Goal: Task Accomplishment & Management: Manage account settings

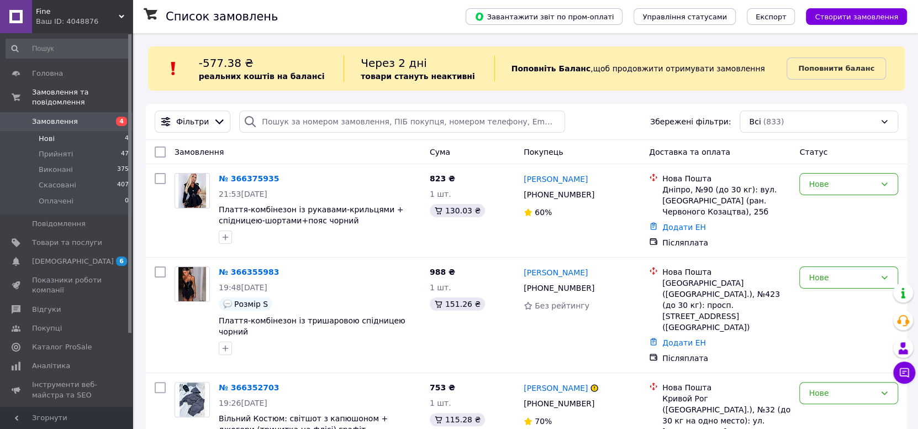
click at [110, 131] on li "Нові 4" at bounding box center [67, 138] width 135 height 15
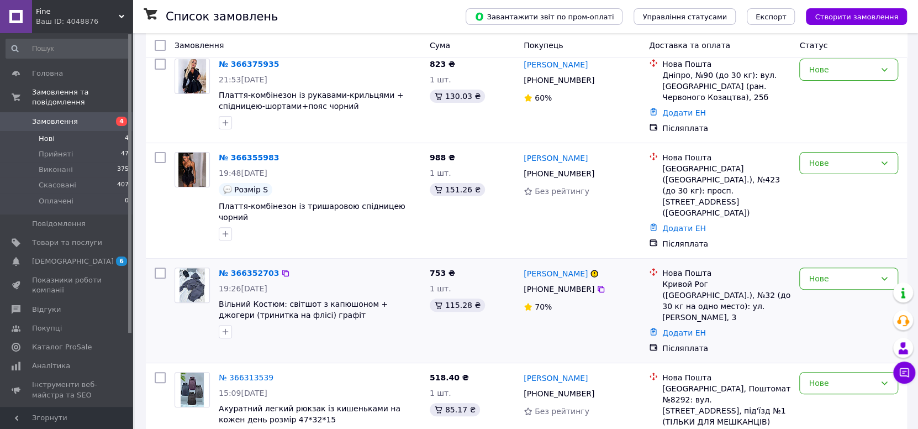
scroll to position [157, 0]
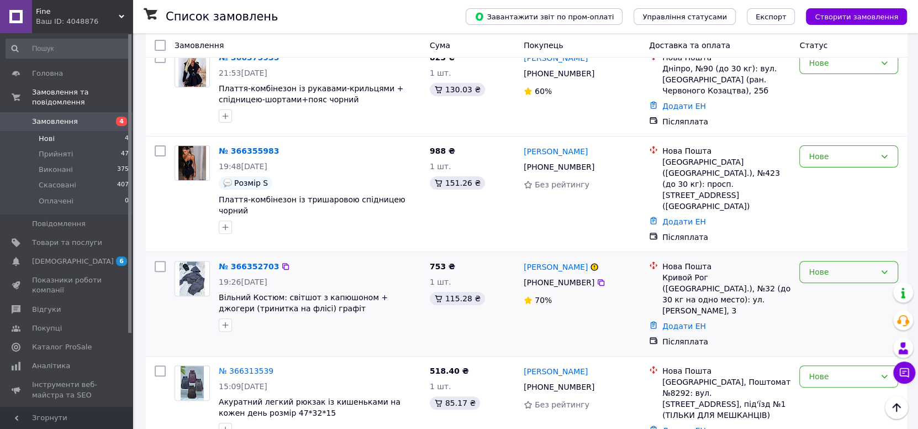
click at [848, 266] on div "Нове" at bounding box center [841, 272] width 67 height 12
click at [852, 314] on li "Скасовано" at bounding box center [849, 314] width 98 height 20
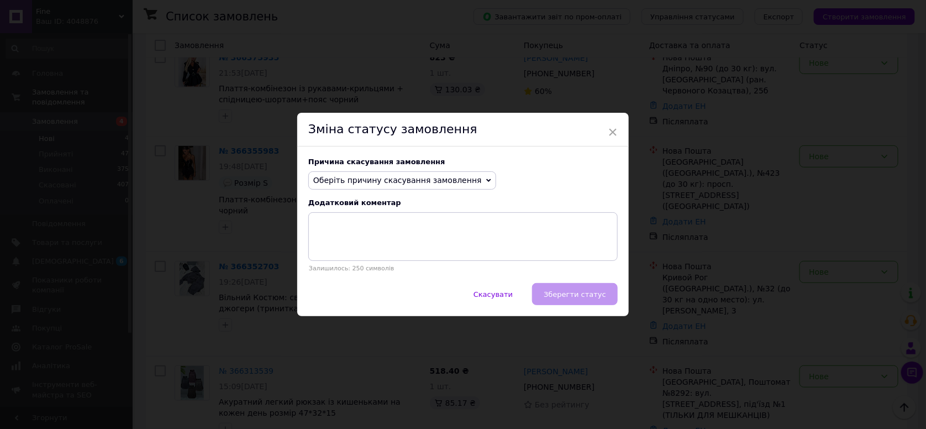
click at [458, 179] on span "Оберіть причину скасування замовлення" at bounding box center [402, 180] width 188 height 19
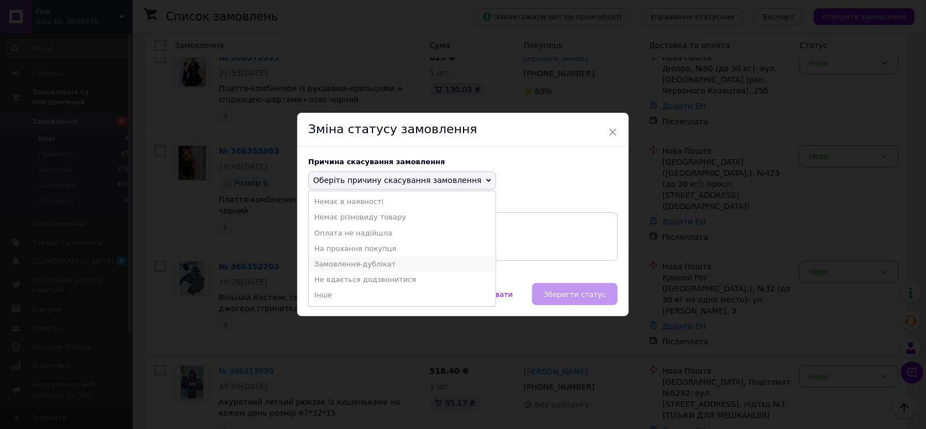
click at [378, 266] on li "Замовлення-дублікат" at bounding box center [402, 263] width 187 height 15
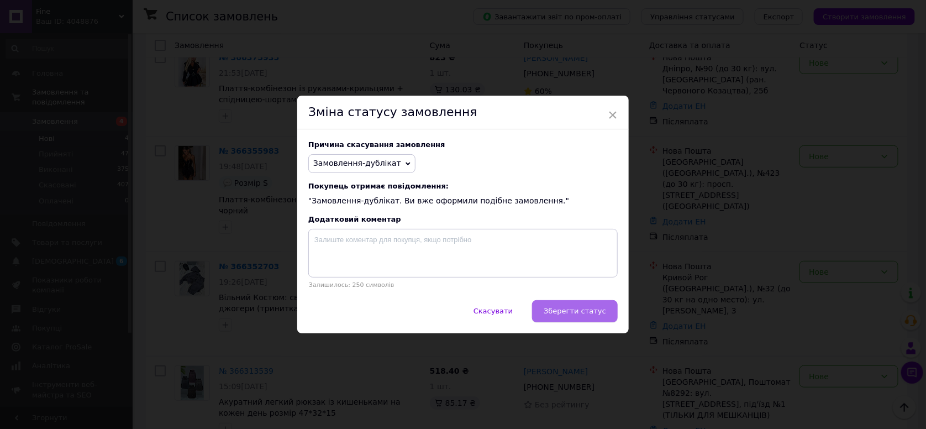
click at [579, 319] on button "Зберегти статус" at bounding box center [575, 311] width 86 height 22
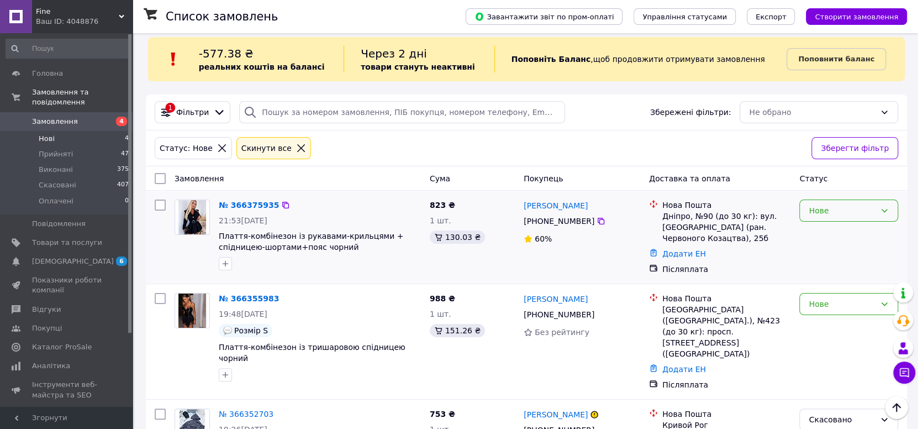
scroll to position [0, 0]
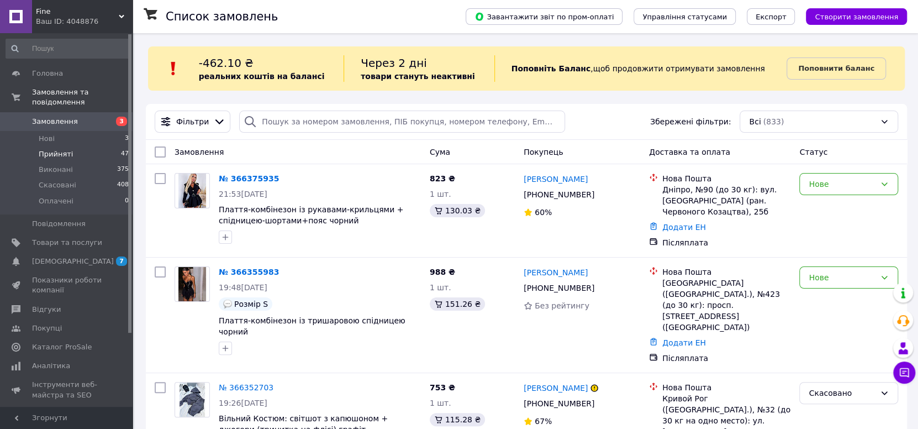
click at [88, 146] on li "Прийняті 47" at bounding box center [67, 153] width 135 height 15
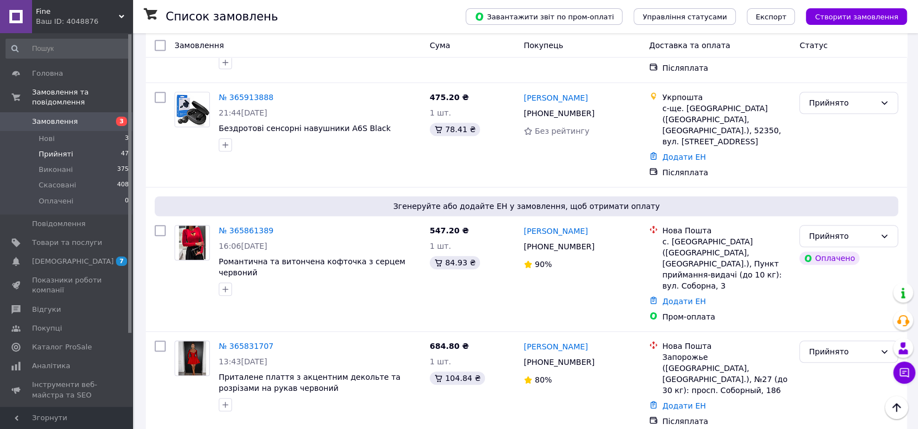
scroll to position [644, 0]
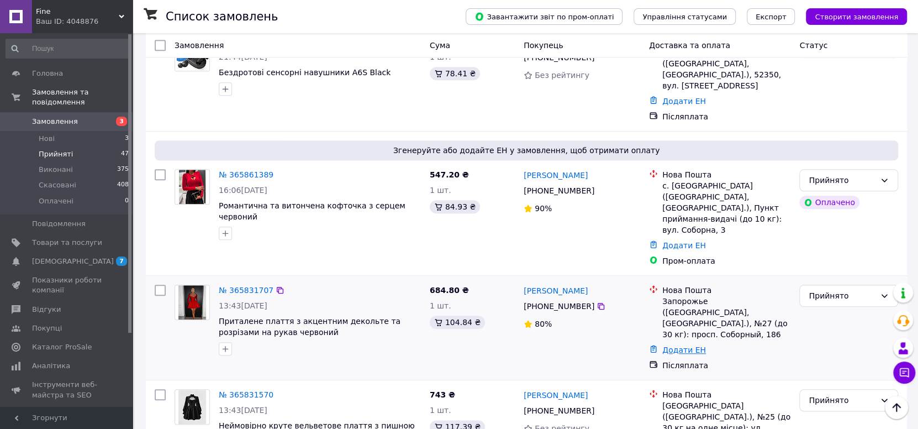
click at [683, 345] on link "Додати ЕН" at bounding box center [684, 349] width 44 height 9
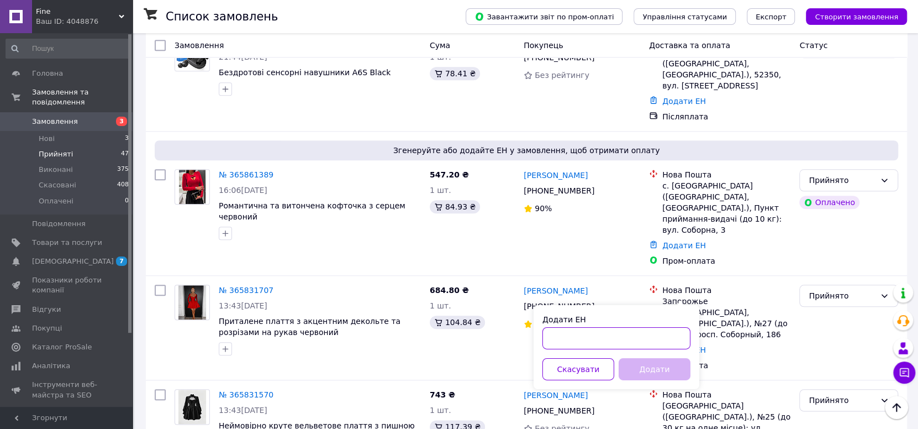
click at [614, 334] on input "Додати ЕН" at bounding box center [616, 338] width 148 height 22
paste input "20451268620704"
type input "20451268620704"
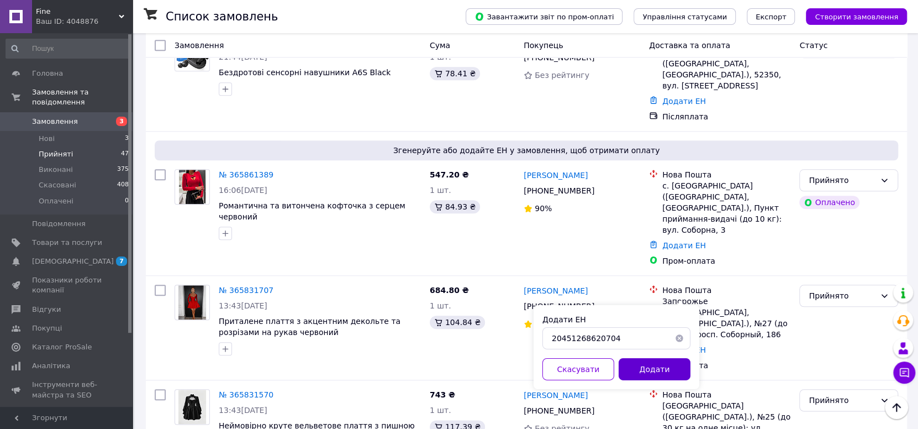
click at [635, 358] on button "Додати" at bounding box center [655, 369] width 72 height 22
click at [499, 305] on div "684.80 ₴ 1 шт. 104.84 ₴" at bounding box center [472, 327] width 94 height 95
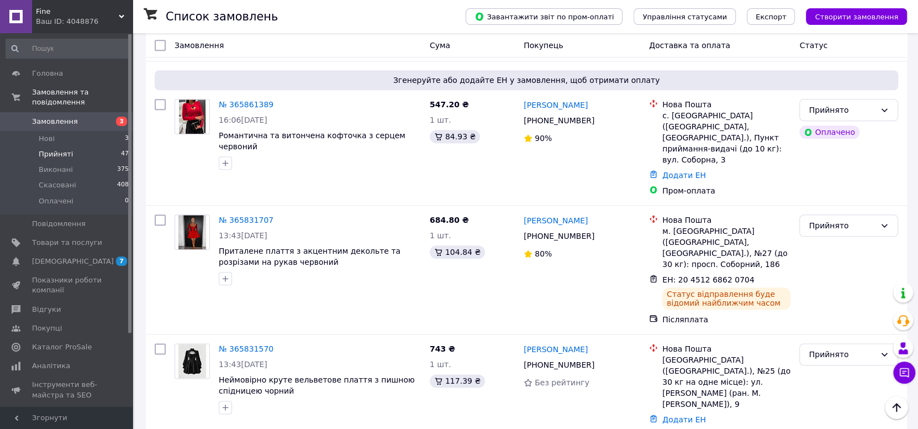
scroll to position [773, 0]
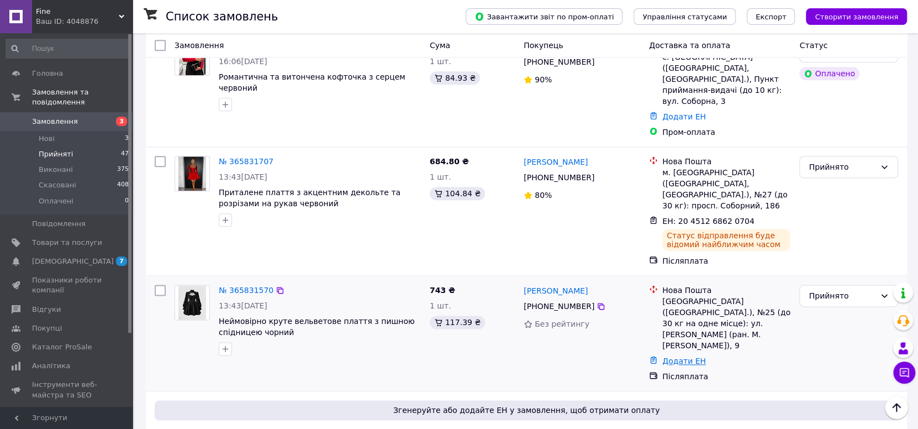
click at [682, 356] on link "Додати ЕН" at bounding box center [684, 360] width 44 height 9
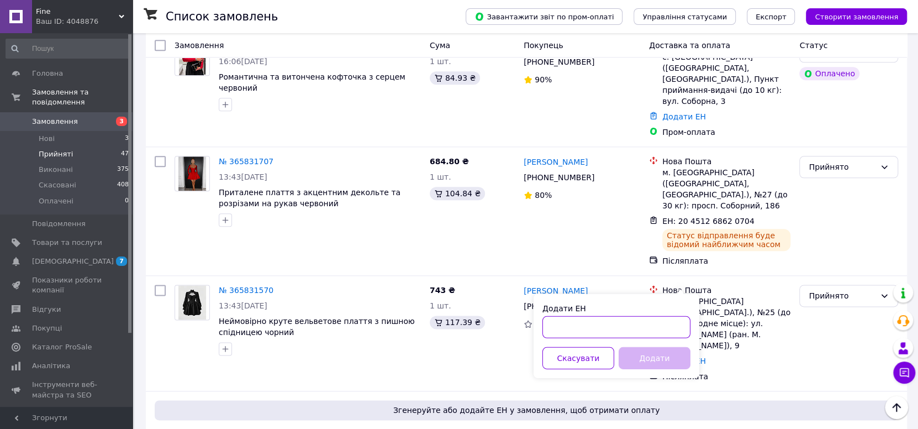
click at [585, 334] on input "Додати ЕН" at bounding box center [616, 326] width 148 height 22
paste input "20451268622943"
type input "20451268622943"
click at [656, 351] on button "Додати" at bounding box center [655, 357] width 72 height 22
click at [509, 289] on div "743 ₴ 1 шт. 117.39 ₴" at bounding box center [472, 333] width 94 height 106
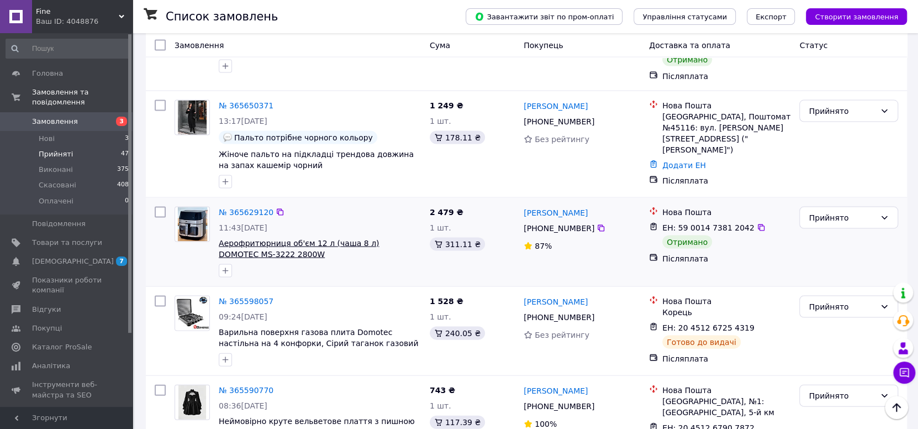
scroll to position [1417, 0]
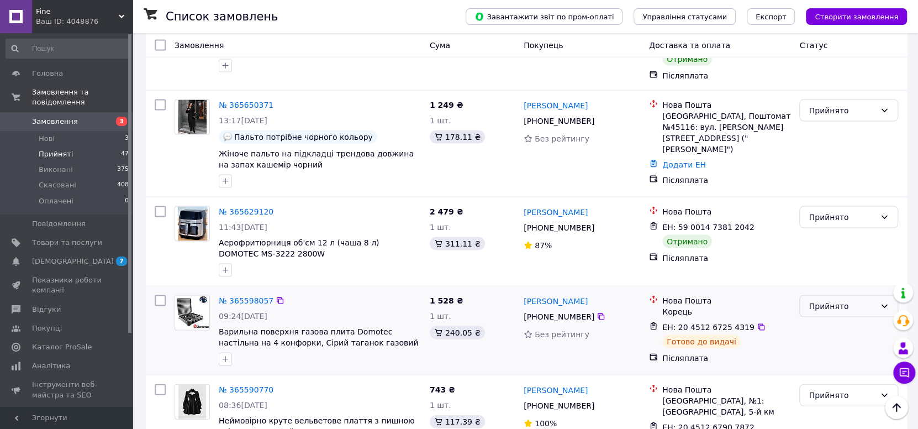
click at [850, 300] on div "Прийнято" at bounding box center [841, 306] width 67 height 12
click at [844, 232] on li "Виконано" at bounding box center [849, 239] width 98 height 20
click at [854, 295] on div "Виконано" at bounding box center [848, 306] width 99 height 22
click at [839, 238] on li "Прийнято" at bounding box center [849, 239] width 98 height 20
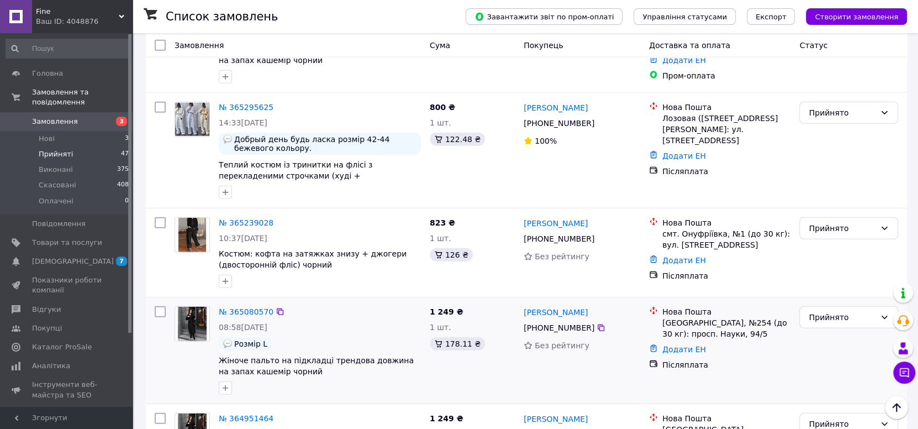
scroll to position [2062, 0]
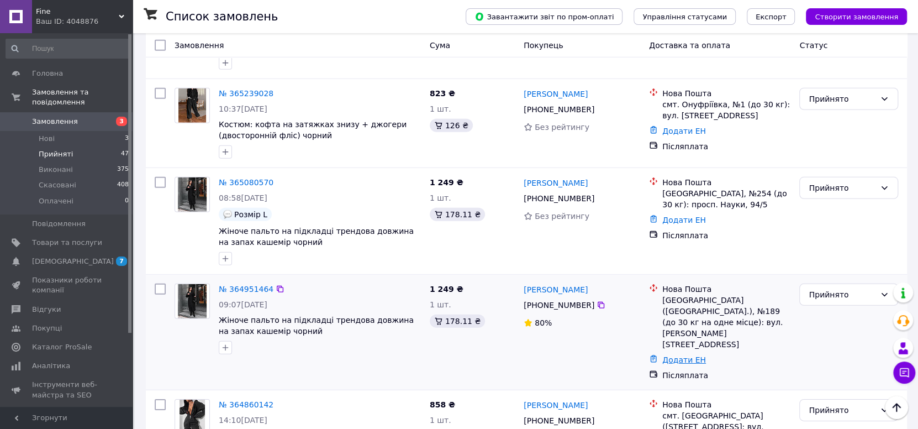
click at [684, 355] on link "Додати ЕН" at bounding box center [684, 359] width 44 height 9
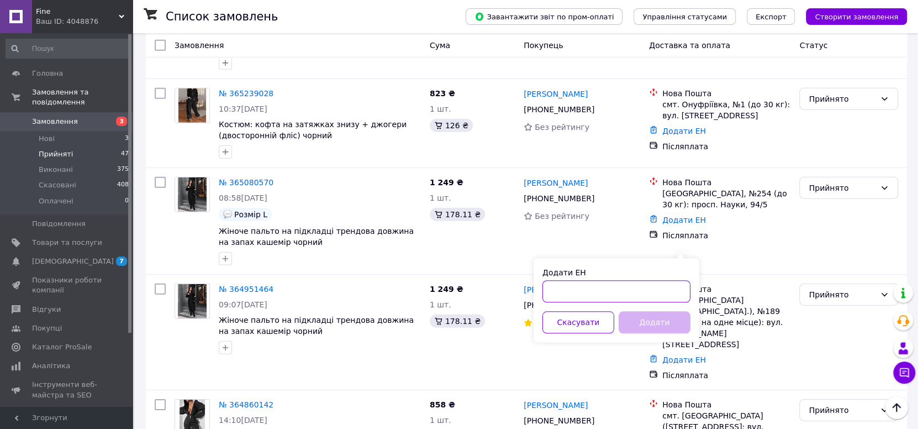
click at [633, 283] on input "Додати ЕН" at bounding box center [616, 291] width 148 height 22
paste input "20451268652461"
type input "20451268652461"
click at [649, 319] on button "Додати" at bounding box center [655, 322] width 72 height 22
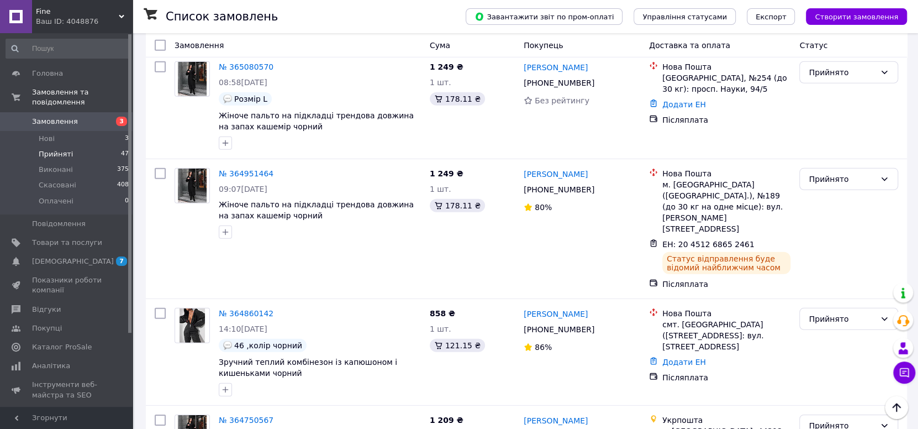
scroll to position [1946, 0]
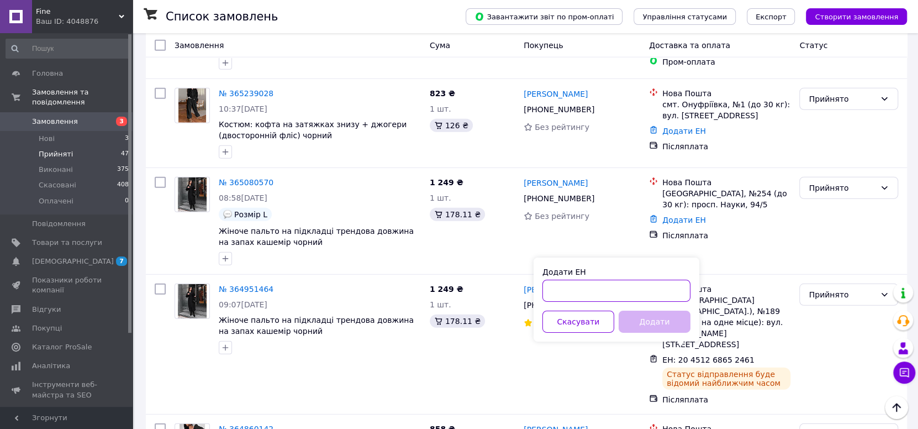
click at [599, 286] on input "Додати ЕН" at bounding box center [616, 290] width 148 height 22
paste input "20451268557741"
type input "20451268557741"
click at [646, 319] on button "Додати" at bounding box center [655, 321] width 72 height 22
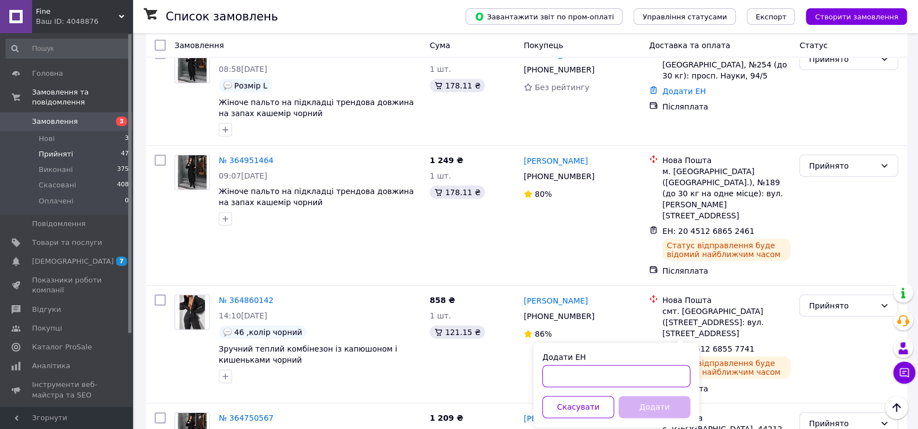
click at [635, 371] on input "Додати ЕН" at bounding box center [616, 376] width 148 height 22
paste input "0505383856510"
type input "0505383856510"
drag, startPoint x: 641, startPoint y: 401, endPoint x: 638, endPoint y: 391, distance: 10.7
click at [641, 402] on button "Додати" at bounding box center [655, 407] width 72 height 22
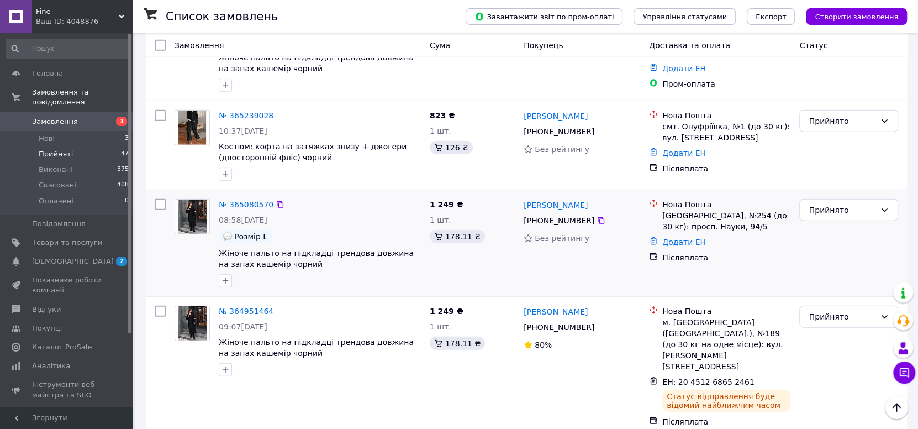
scroll to position [1872, 0]
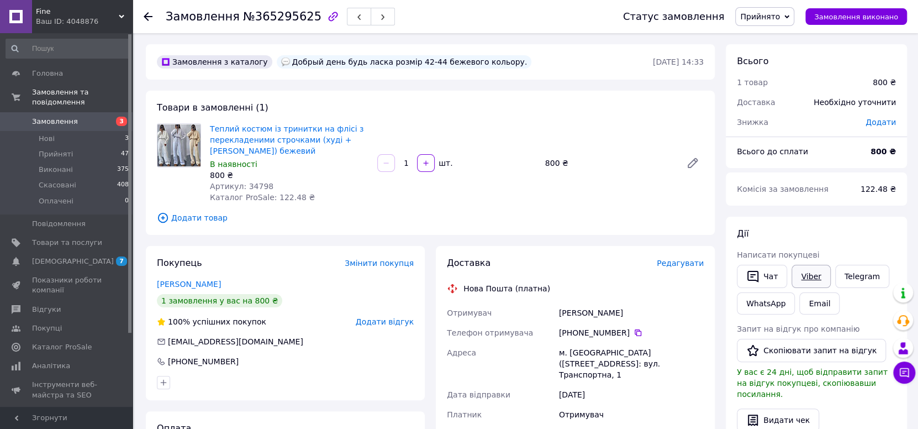
click at [811, 278] on link "Viber" at bounding box center [810, 276] width 39 height 23
click at [794, 13] on span "Прийнято" at bounding box center [764, 16] width 59 height 19
click at [786, 53] on li "Скасовано" at bounding box center [765, 55] width 58 height 17
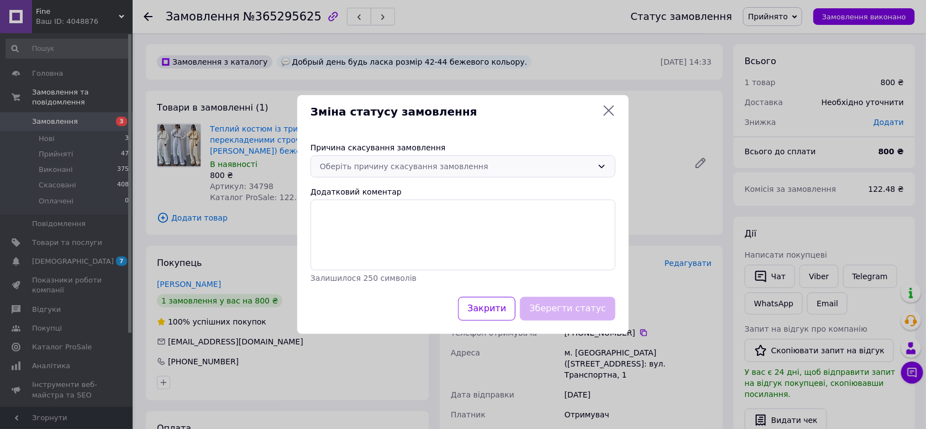
click at [527, 167] on div "Оберіть причину скасування замовлення" at bounding box center [456, 166] width 273 height 12
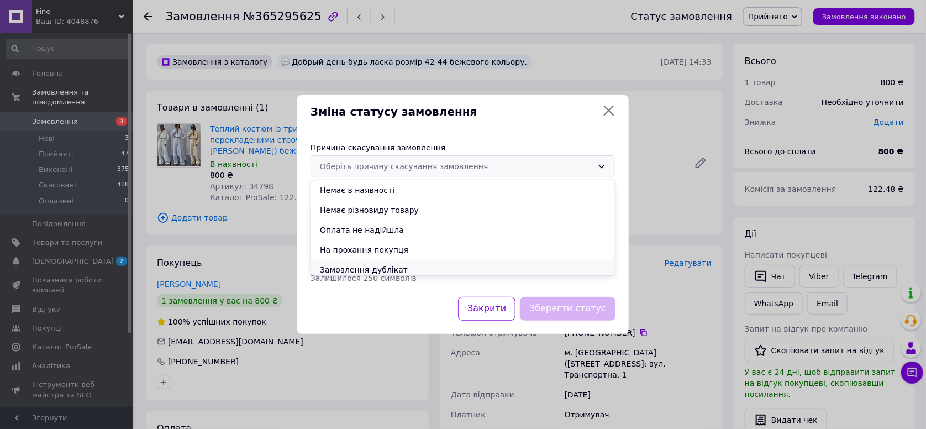
click at [412, 268] on li "Замовлення-дублікат" at bounding box center [463, 270] width 304 height 20
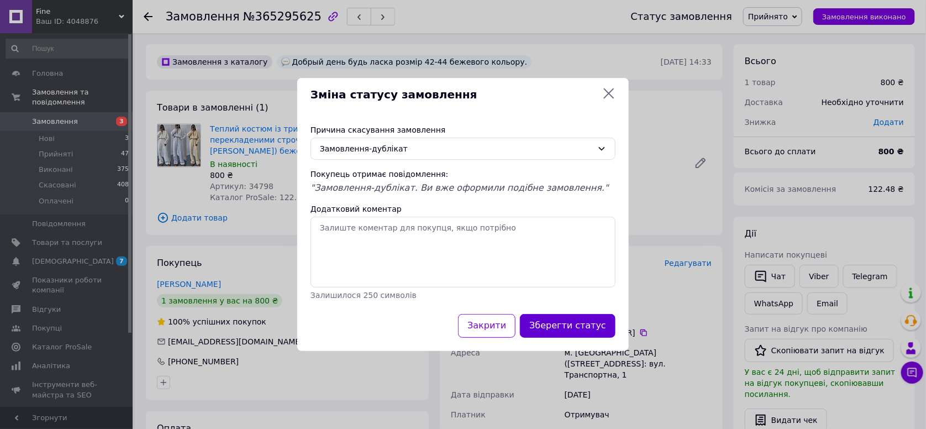
click at [564, 322] on button "Зберегти статус" at bounding box center [568, 326] width 96 height 24
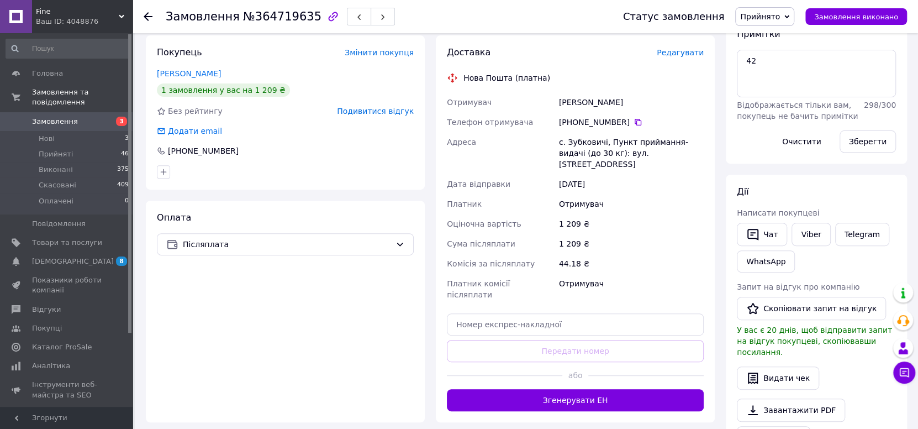
scroll to position [257, 0]
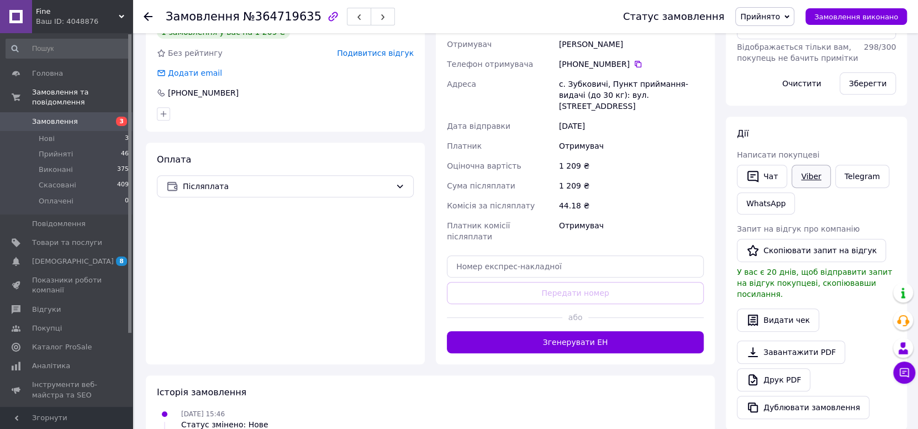
click at [811, 177] on link "Viber" at bounding box center [810, 176] width 39 height 23
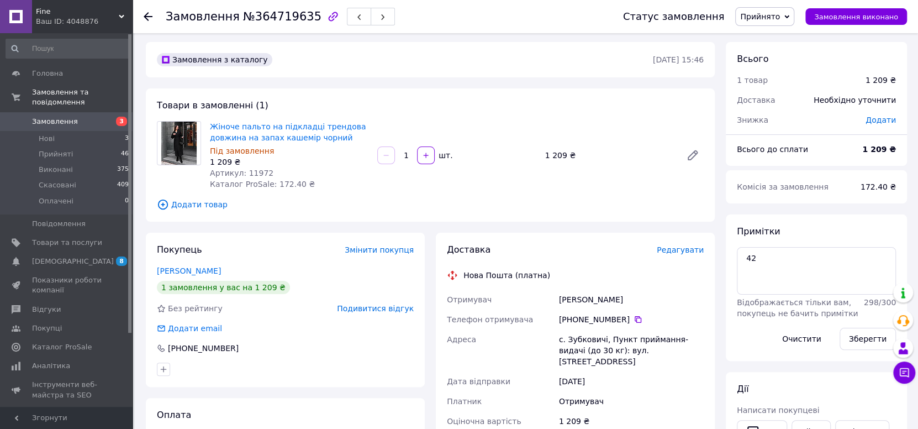
scroll to position [0, 0]
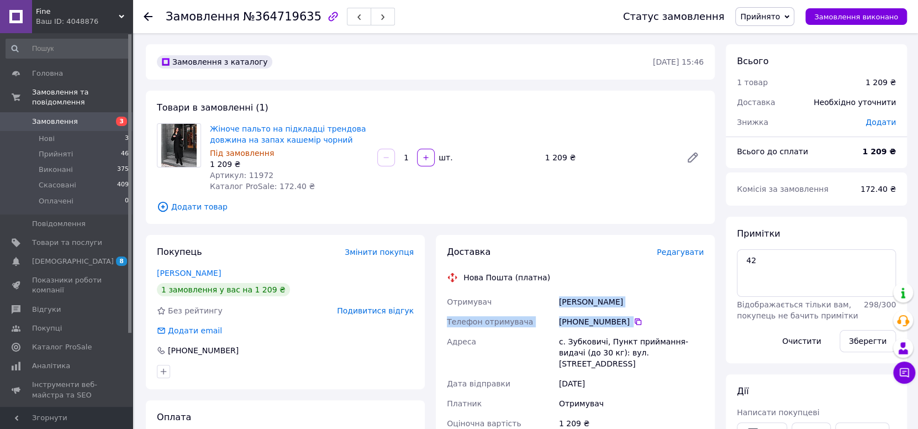
copy div "Кравченко Марина Телефон отримувача +380 68 437 32 62"
drag, startPoint x: 557, startPoint y: 293, endPoint x: 640, endPoint y: 317, distance: 86.3
click at [640, 317] on div "Отримувач Кравченко Марина Телефон отримувача +380 68 437 32 62   Адреса с. Зуб…" at bounding box center [575, 398] width 261 height 212
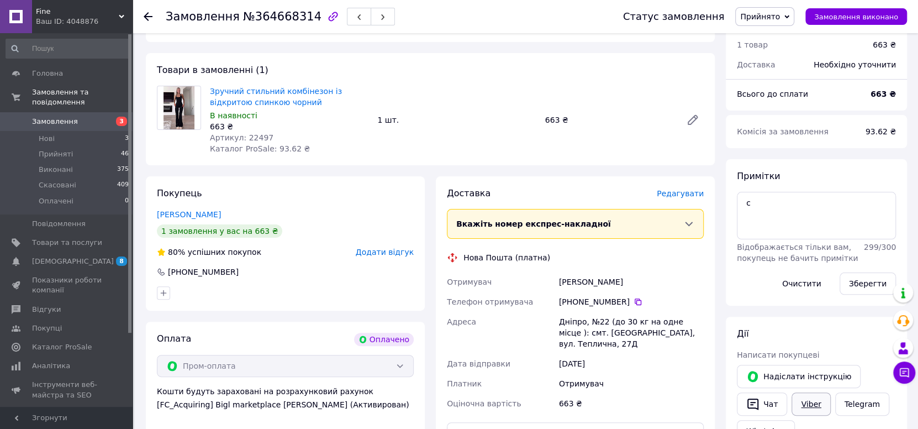
scroll to position [129, 0]
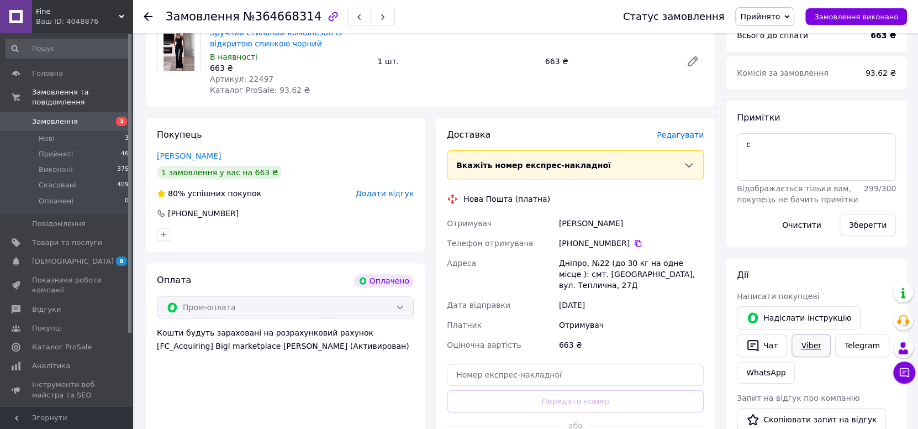
click at [814, 339] on link "Viber" at bounding box center [810, 345] width 39 height 23
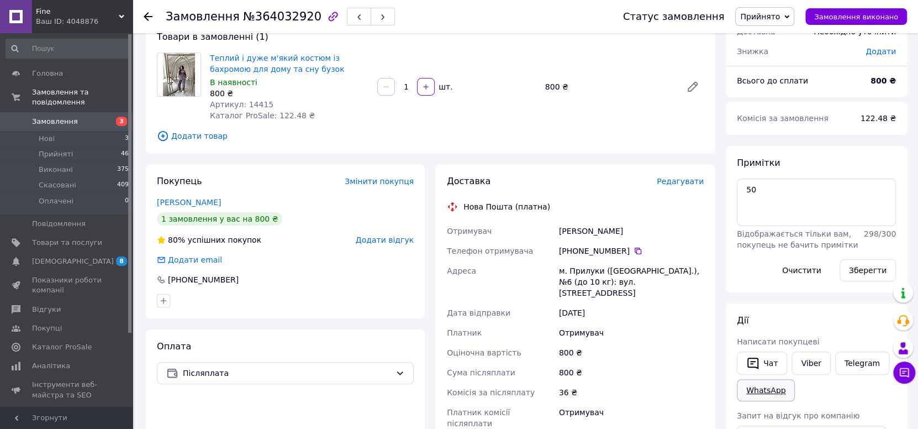
scroll to position [129, 0]
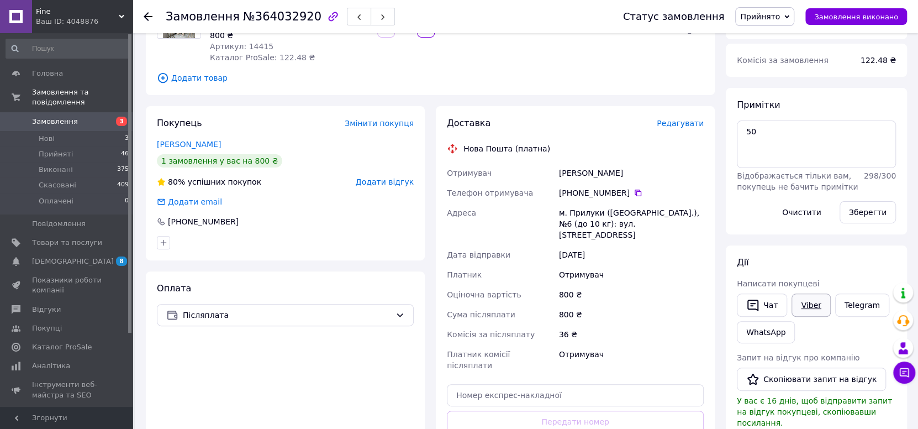
click at [806, 303] on link "Viber" at bounding box center [810, 304] width 39 height 23
click at [611, 384] on input "text" at bounding box center [575, 395] width 257 height 22
paste input "20451268570201"
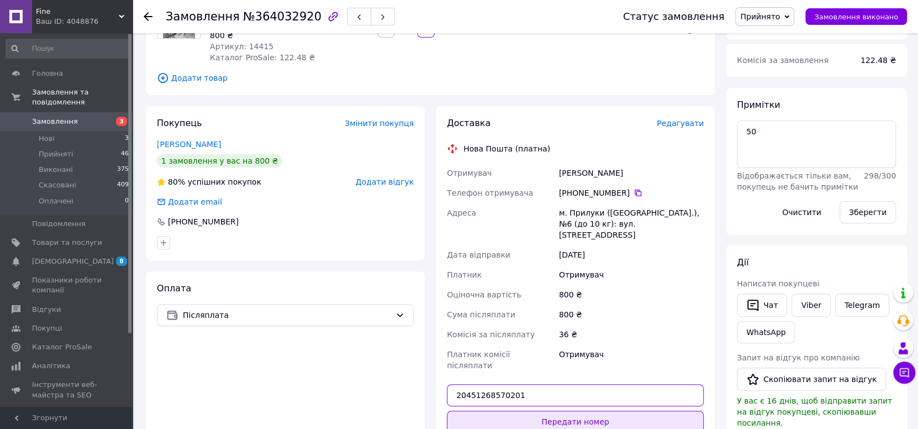
type input "20451268570201"
click at [611, 410] on button "Передати номер" at bounding box center [575, 421] width 257 height 22
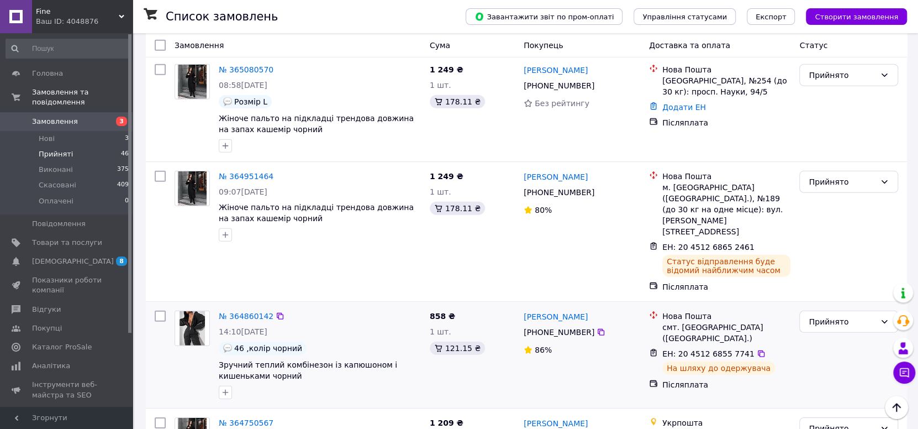
scroll to position [1932, 0]
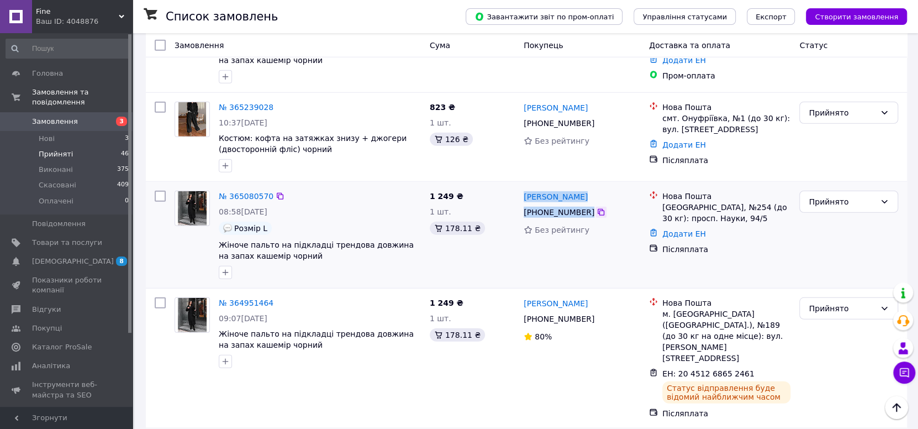
copy div "Дмитро Ткаченко +380 96 008 90 00"
drag, startPoint x: 519, startPoint y: 97, endPoint x: 593, endPoint y: 123, distance: 78.2
click at [593, 186] on div "Дмитро Ткаченко +380 96 008 90 00 Без рейтингу" at bounding box center [581, 234] width 125 height 97
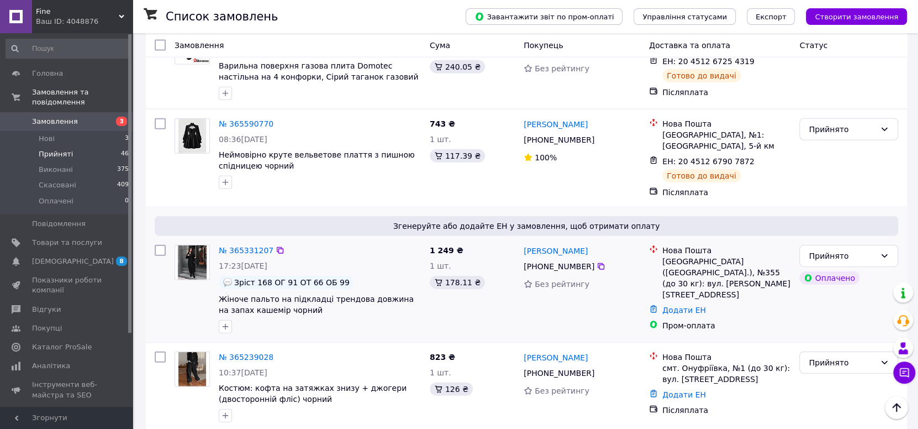
scroll to position [1675, 0]
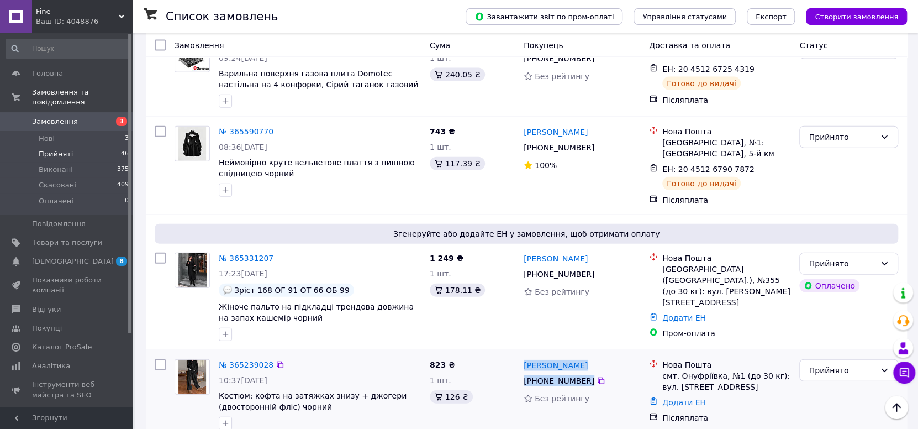
copy div "Ксенія Кошкарьова +380 95 535 01 58"
drag, startPoint x: 522, startPoint y: 267, endPoint x: 595, endPoint y: 283, distance: 74.1
click at [595, 355] on div "Ксенія Кошкарьова +380 95 535 01 58 Без рейтингу" at bounding box center [581, 395] width 125 height 80
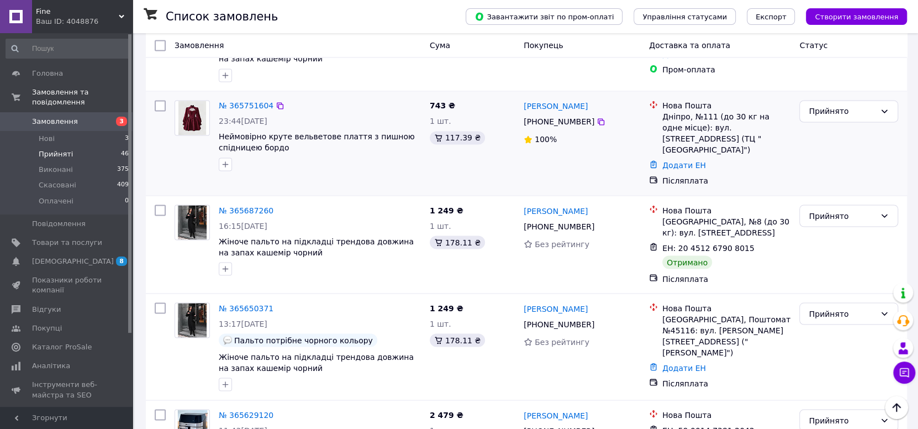
scroll to position [1159, 0]
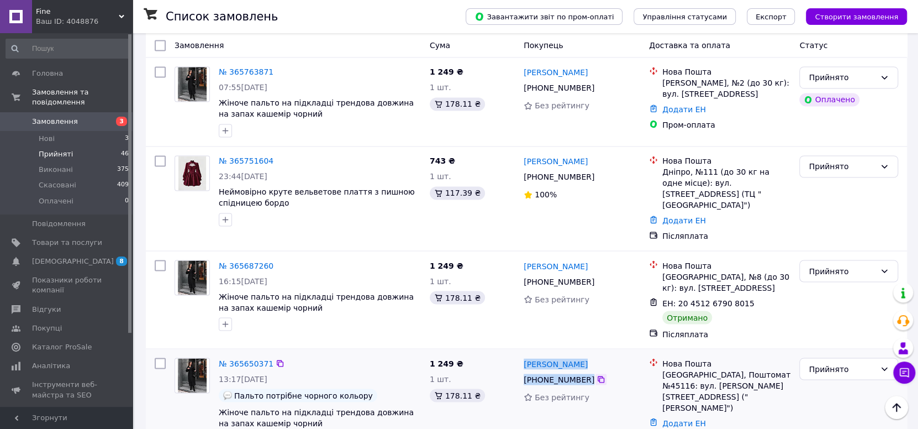
copy div "Ніколетта Шикула +380 95 588 65 46"
drag, startPoint x: 521, startPoint y: 270, endPoint x: 591, endPoint y: 288, distance: 71.9
click at [591, 353] on div "Ніколетта Шикула +380 95 588 65 46 Без рейтингу" at bounding box center [581, 401] width 125 height 97
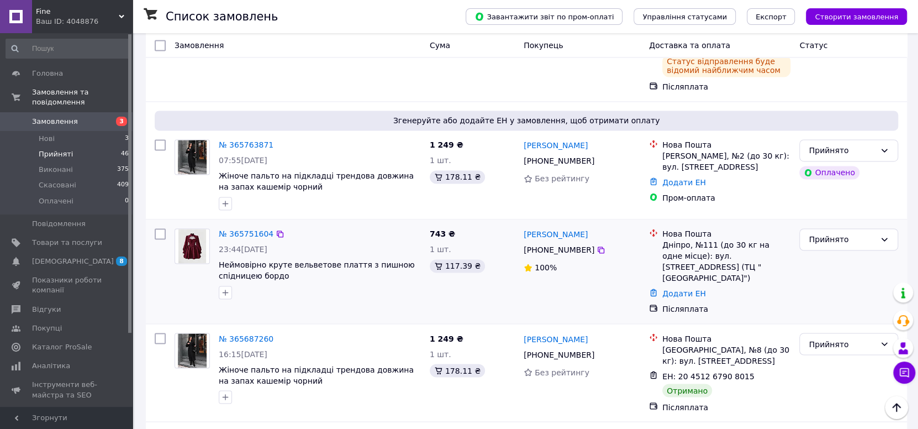
scroll to position [1030, 0]
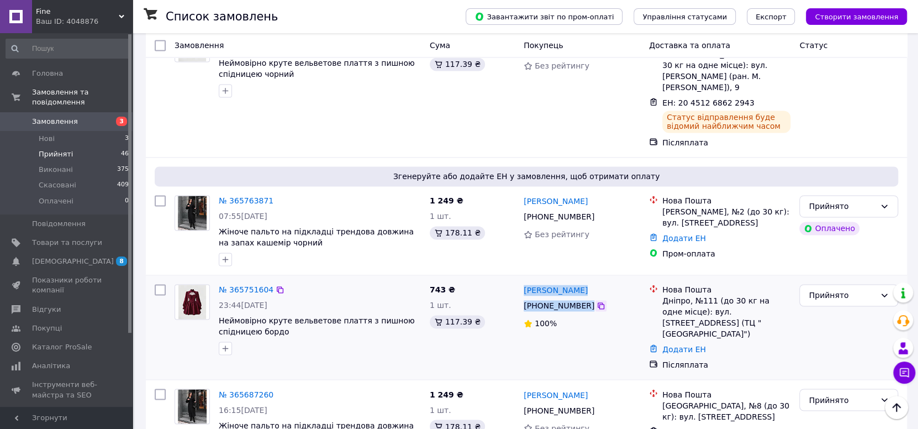
copy div "Алена Пашкова +380 63 845 88 88"
drag, startPoint x: 521, startPoint y: 205, endPoint x: 594, endPoint y: 229, distance: 77.0
click at [594, 279] on div "Алена Пашкова +380 63 845 88 88 100%" at bounding box center [581, 326] width 125 height 95
copy div "Софія Шимченко +380 93 361 66 2"
copy div "Софія Шимченко +380 93 361 66 21"
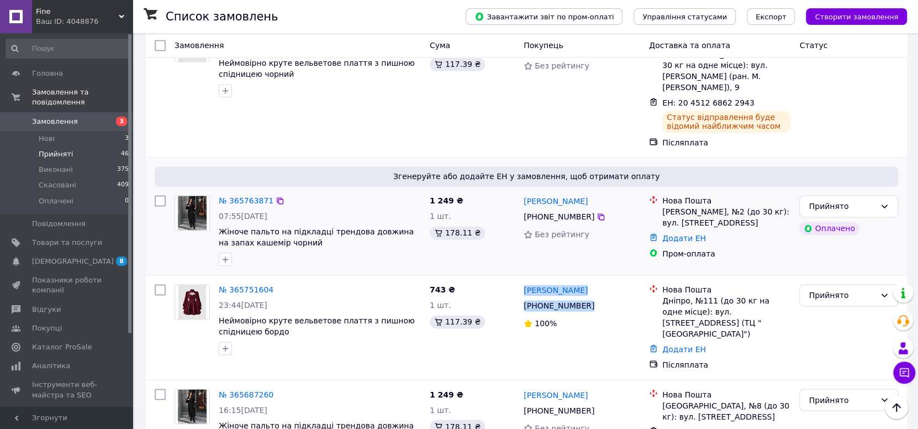
drag, startPoint x: 521, startPoint y: 116, endPoint x: 586, endPoint y: 139, distance: 69.0
click at [586, 191] on div "Софія Шимченко +380 93 361 66 21 Без рейтингу" at bounding box center [581, 231] width 125 height 80
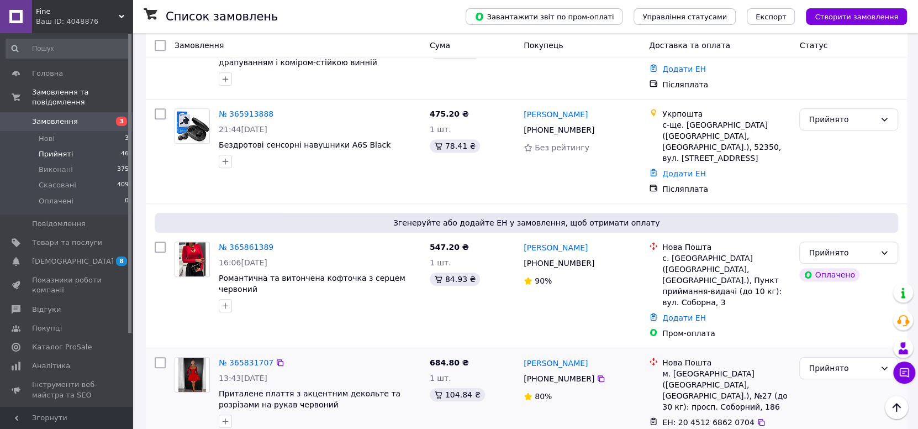
scroll to position [386, 0]
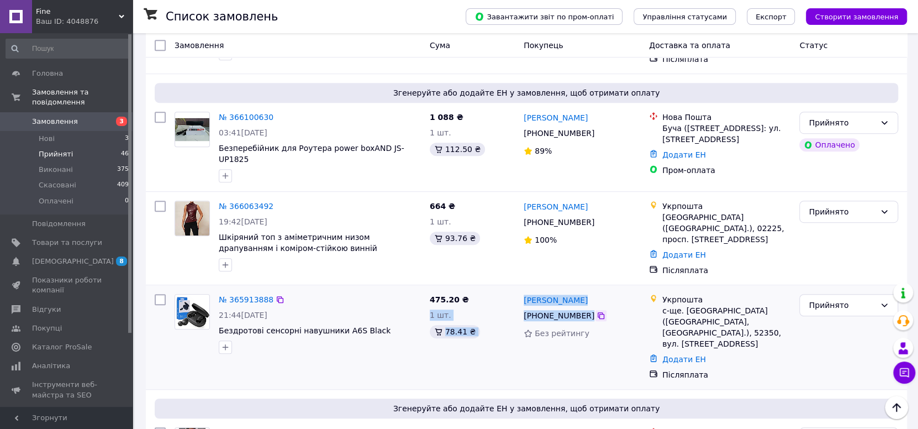
drag, startPoint x: 518, startPoint y: 281, endPoint x: 597, endPoint y: 303, distance: 81.9
click at [597, 303] on div "№ 365913888 21:44, 09.10.2025 Бездротові сенсорні навушники A6S Black 475.20 ₴ …" at bounding box center [526, 336] width 752 height 95
click at [606, 350] on div "Олександр Воєвода +380 99 390 04 92 Без рейтингу" at bounding box center [581, 336] width 125 height 95
copy div "Олександр Воєвода +380 99 390 04 92"
drag, startPoint x: 521, startPoint y: 282, endPoint x: 586, endPoint y: 301, distance: 68.5
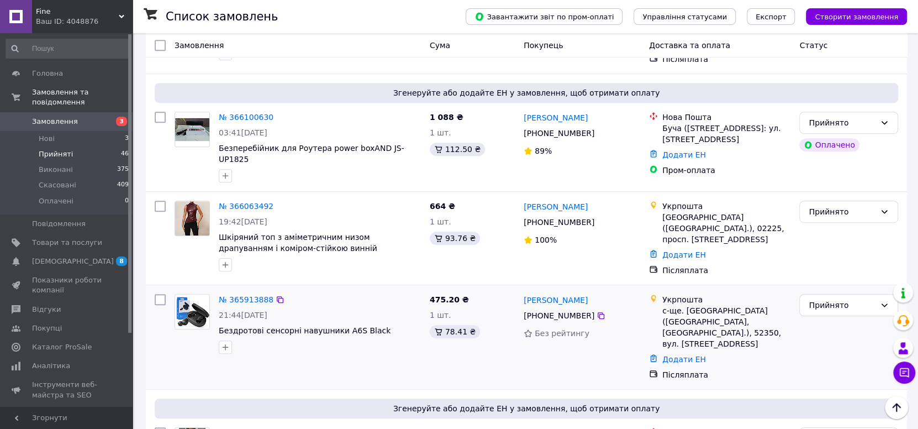
click at [586, 301] on div "Олександр Воєвода +380 99 390 04 92 Без рейтингу" at bounding box center [581, 336] width 125 height 95
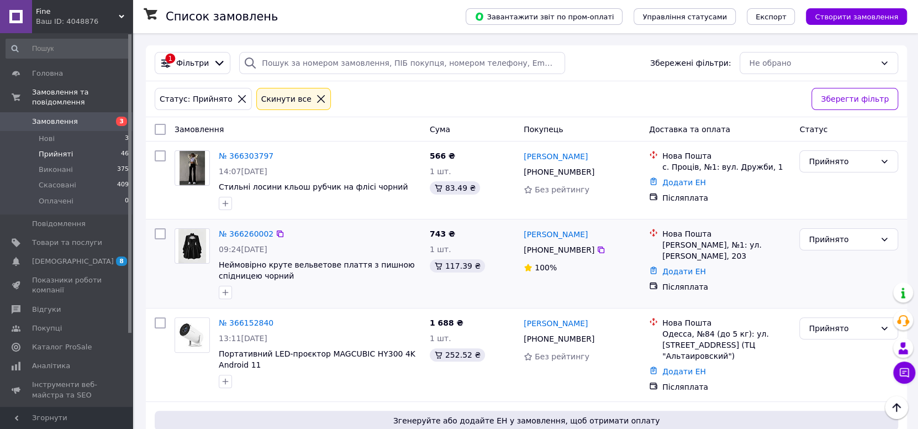
scroll to position [0, 0]
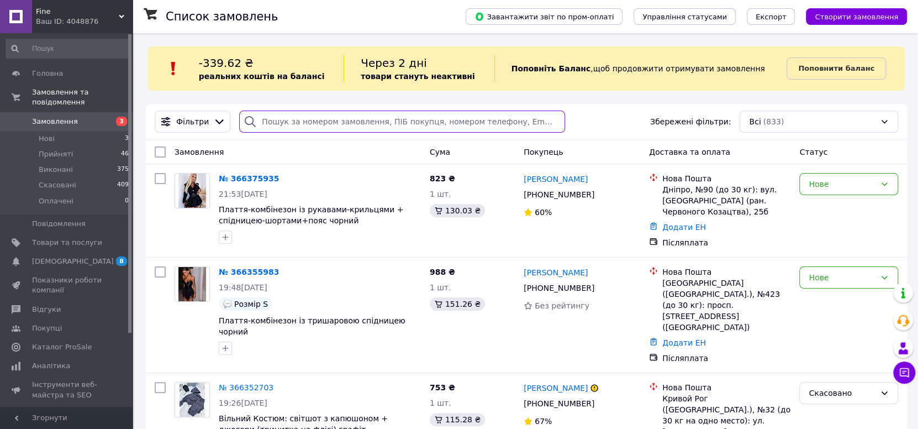
click at [326, 120] on input "search" at bounding box center [401, 121] width 325 height 22
paste input "[PHONE_NUMBER]"
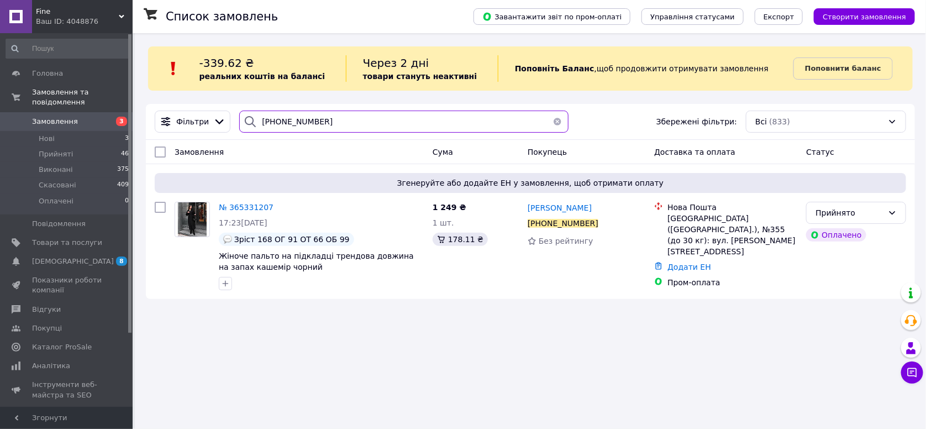
type input "[PHONE_NUMBER]"
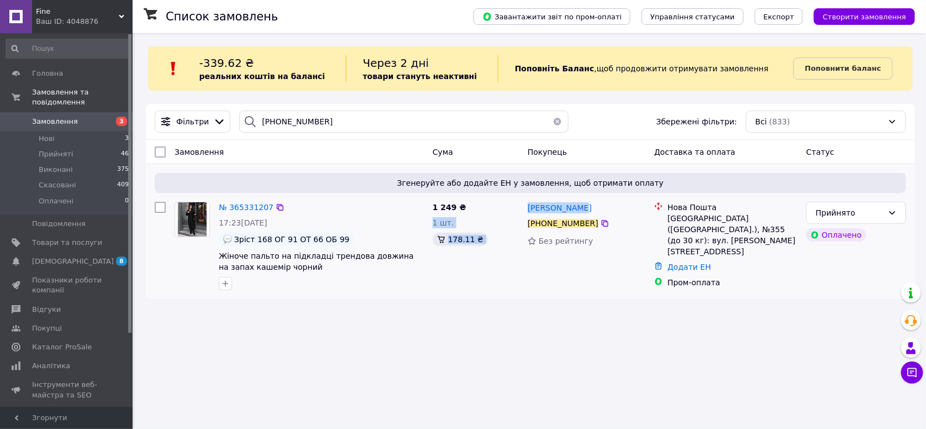
drag, startPoint x: 518, startPoint y: 202, endPoint x: 584, endPoint y: 228, distance: 70.9
click at [573, 204] on div "№ 365331207 17:23[DATE] Зріст 168 ОГ 91 ОТ 66 ОБ 99 Жіноче пальто на підкладці …" at bounding box center [530, 245] width 760 height 97
click at [605, 256] on div "[PERSON_NAME] [PHONE_NUMBER] Без рейтингу" at bounding box center [586, 245] width 126 height 97
copy div "[PERSON_NAME] [PHONE_NUMBER]"
drag, startPoint x: 525, startPoint y: 203, endPoint x: 591, endPoint y: 216, distance: 67.5
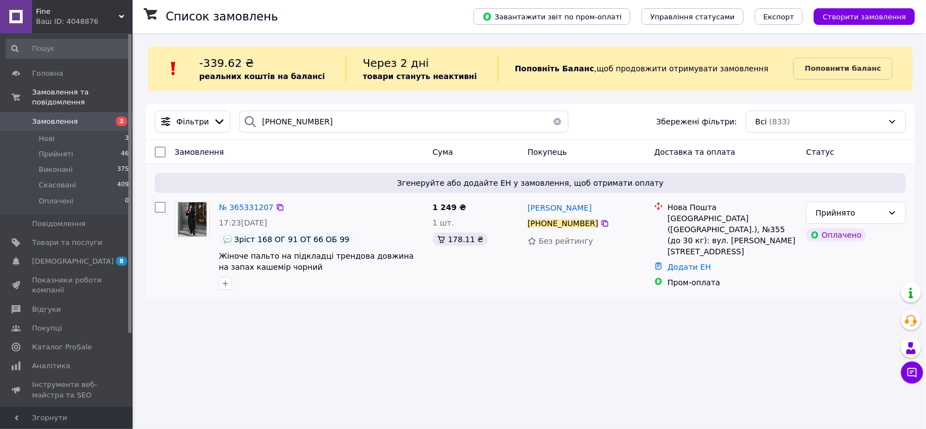
click at [591, 216] on div "[PERSON_NAME] [PHONE_NUMBER] Без рейтингу" at bounding box center [586, 245] width 126 height 97
click at [56, 149] on span "Прийняті" at bounding box center [56, 154] width 34 height 10
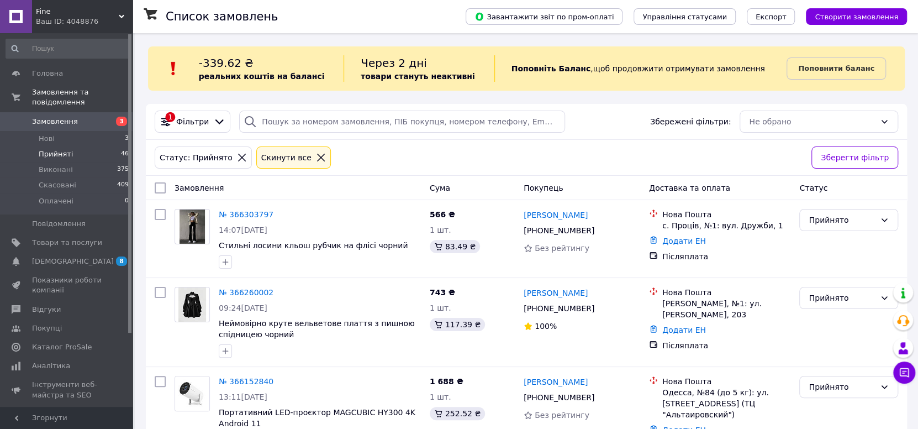
click at [314, 156] on div at bounding box center [321, 157] width 14 height 10
